Goal: Navigation & Orientation: Find specific page/section

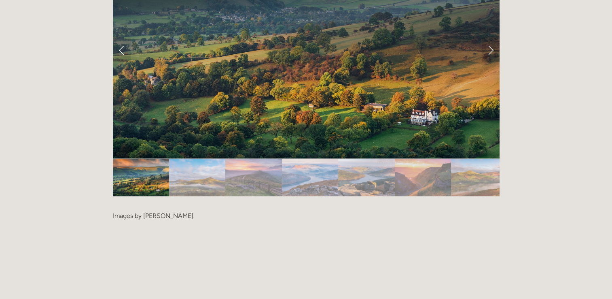
scroll to position [1699, 0]
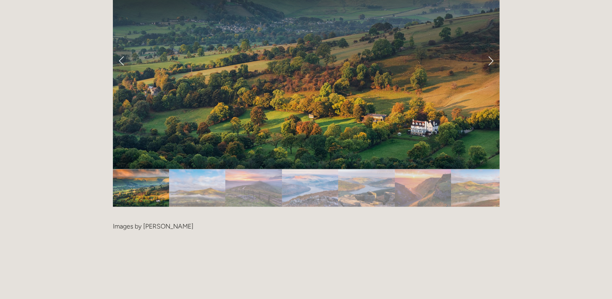
click at [210, 169] on img "Slide 2" at bounding box center [197, 188] width 56 height 38
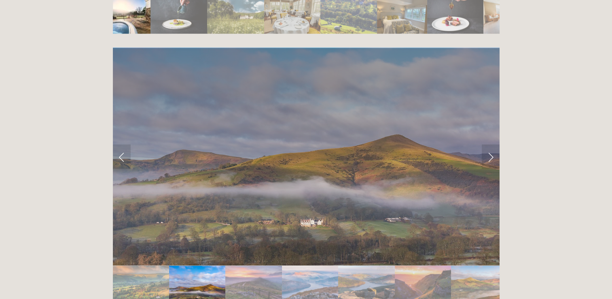
scroll to position [1599, 0]
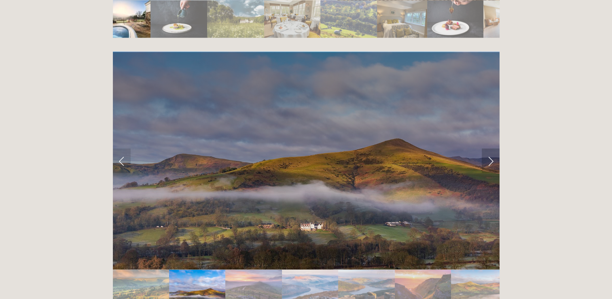
click at [486, 149] on link "Next Slide" at bounding box center [491, 161] width 18 height 24
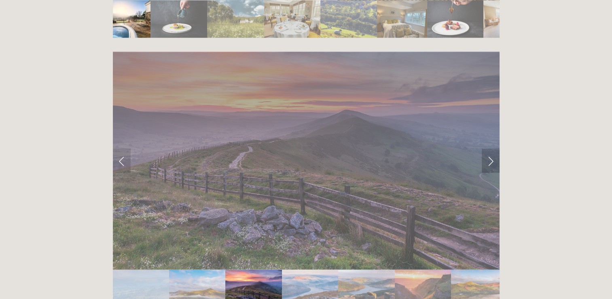
click at [486, 149] on link "Next Slide" at bounding box center [491, 161] width 18 height 24
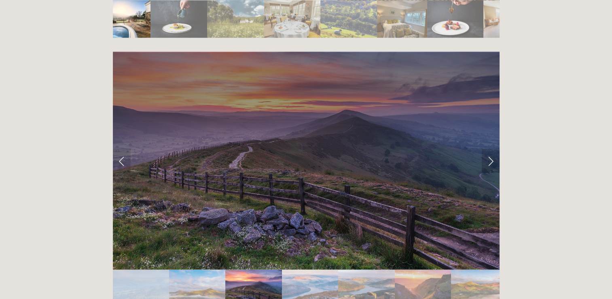
click at [486, 149] on link "Next Slide" at bounding box center [491, 161] width 18 height 24
click at [491, 149] on link "Next Slide" at bounding box center [491, 161] width 18 height 24
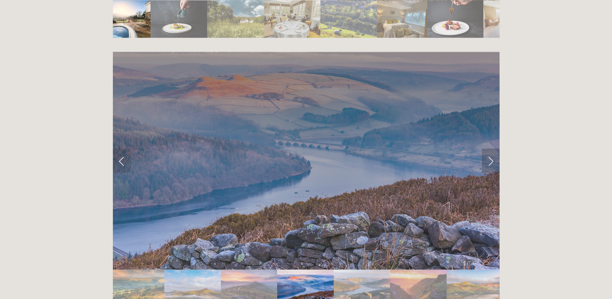
click at [491, 149] on link "Next Slide" at bounding box center [491, 161] width 18 height 24
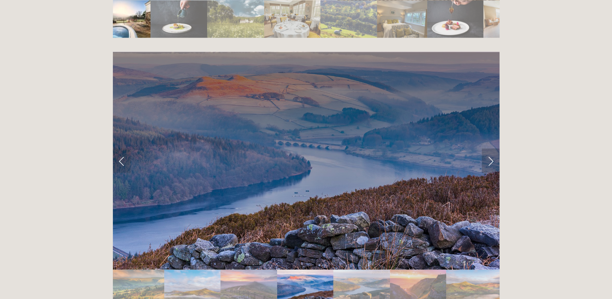
click at [491, 149] on link "Next Slide" at bounding box center [491, 161] width 18 height 24
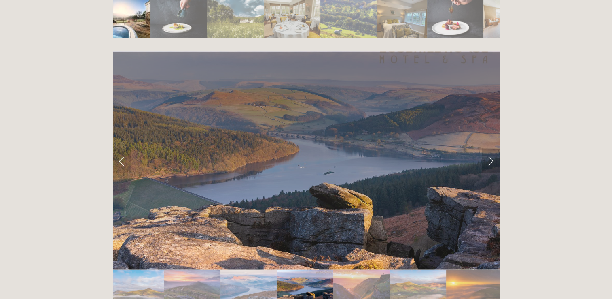
click at [491, 149] on link "Next Slide" at bounding box center [491, 161] width 18 height 24
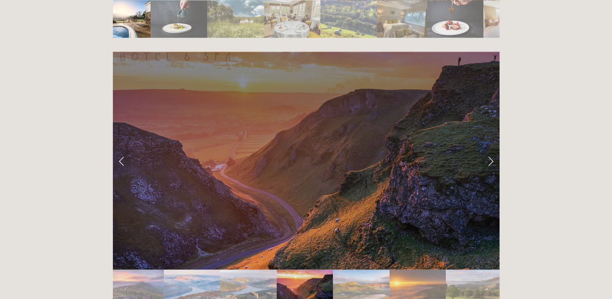
click at [491, 149] on link "Next Slide" at bounding box center [491, 161] width 18 height 24
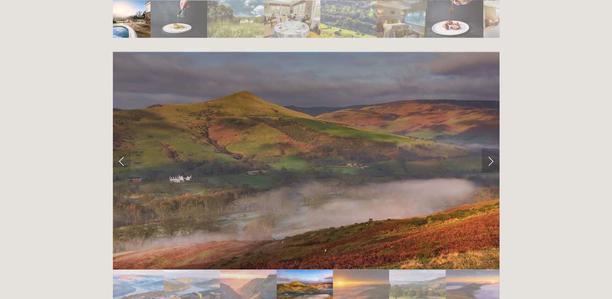
click at [491, 149] on link "Next Slide" at bounding box center [491, 161] width 18 height 24
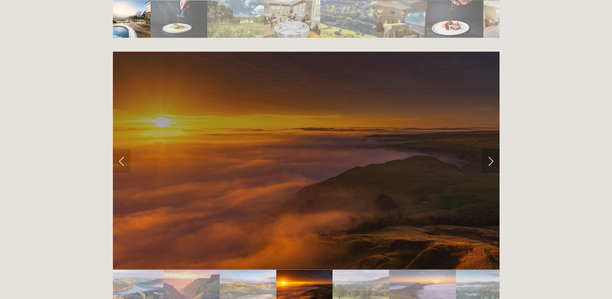
click at [491, 149] on link "Next Slide" at bounding box center [491, 161] width 18 height 24
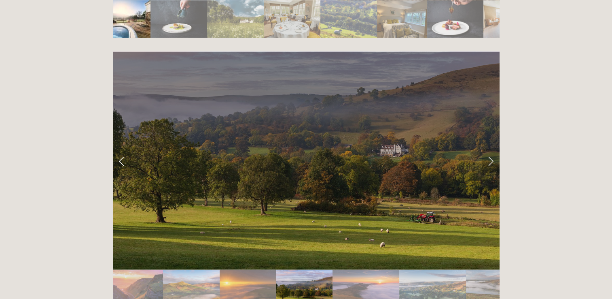
click at [491, 149] on link "Next Slide" at bounding box center [491, 161] width 18 height 24
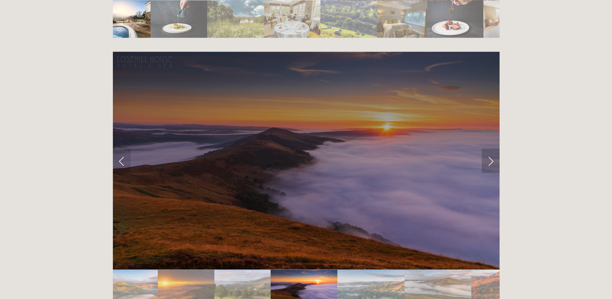
click at [491, 149] on link "Next Slide" at bounding box center [491, 161] width 18 height 24
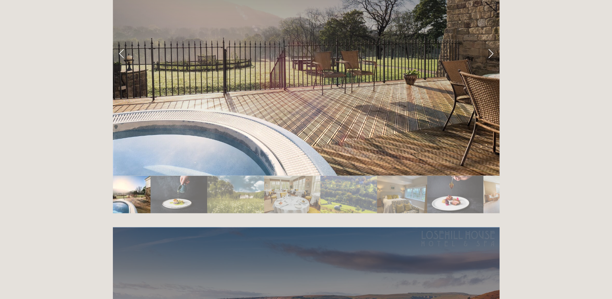
scroll to position [1298, 0]
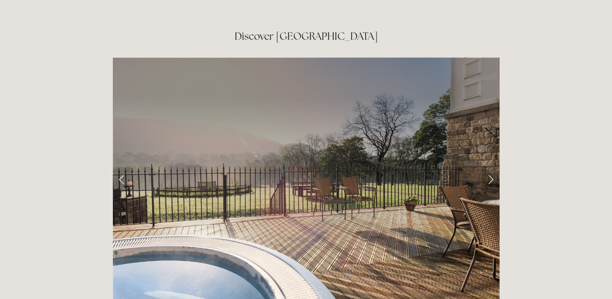
click at [490, 167] on link "Next Slide" at bounding box center [491, 179] width 18 height 24
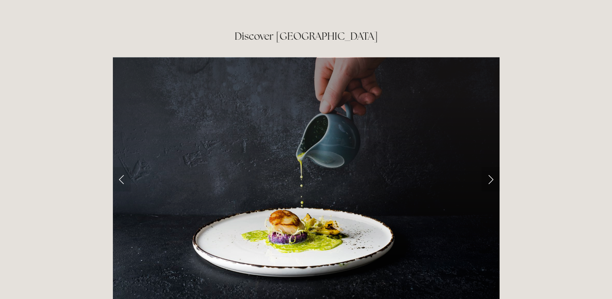
click at [490, 167] on link "Next Slide" at bounding box center [491, 179] width 18 height 24
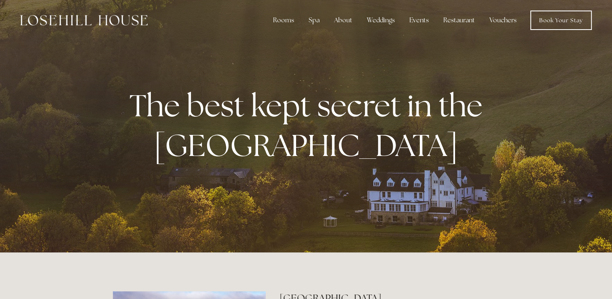
scroll to position [0, 0]
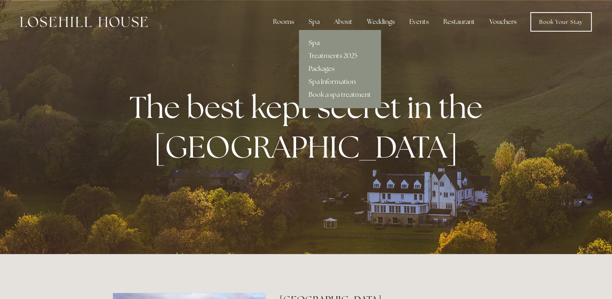
click at [320, 41] on link "Spa" at bounding box center [340, 42] width 82 height 13
